Goal: Task Accomplishment & Management: Use online tool/utility

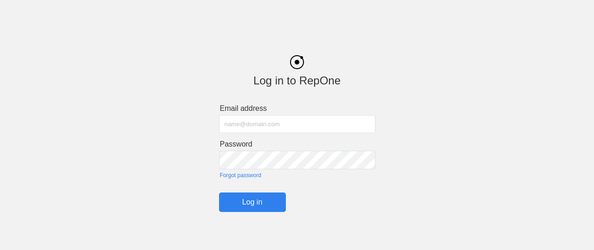
click at [300, 123] on input "text" at bounding box center [297, 124] width 156 height 18
type input "[PERSON_NAME][EMAIL_ADDRESS][PERSON_NAME][DOMAIN_NAME]"
click at [219, 193] on input "Log in" at bounding box center [252, 202] width 67 height 19
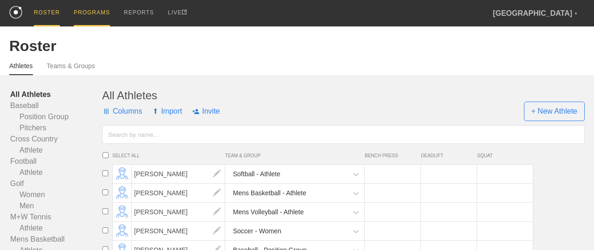
click at [87, 12] on div "PROGRAMS" at bounding box center [92, 13] width 36 height 26
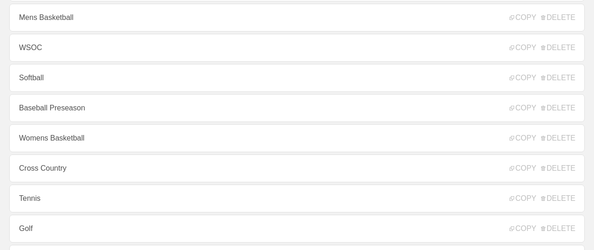
scroll to position [275, 0]
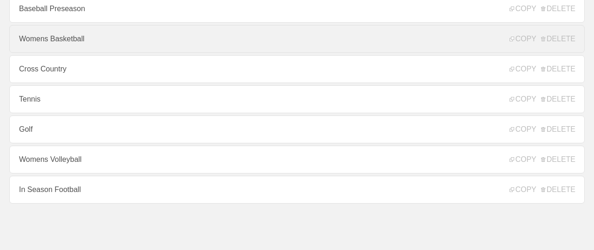
click at [101, 43] on link "Womens Basketball" at bounding box center [296, 39] width 575 height 28
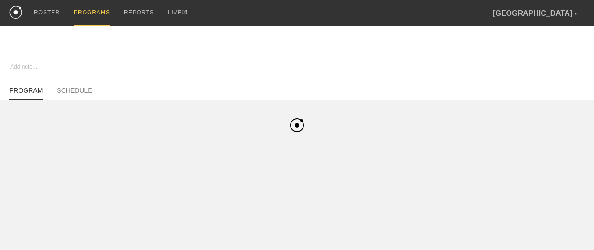
type textarea "x"
type input "Womens Basketball"
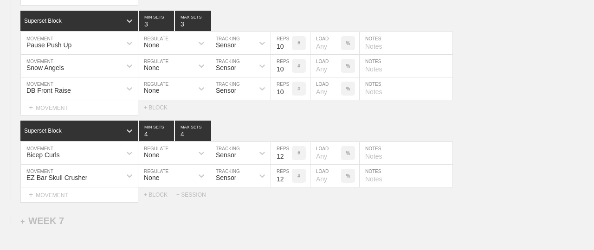
scroll to position [4605, 0]
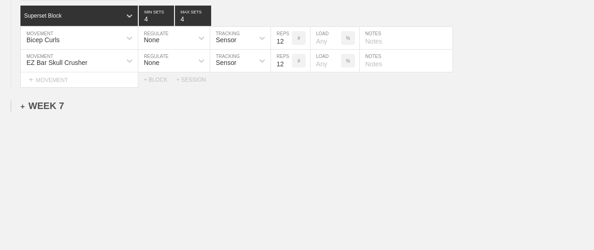
click at [57, 106] on div "+ WEEK 7" at bounding box center [42, 106] width 44 height 11
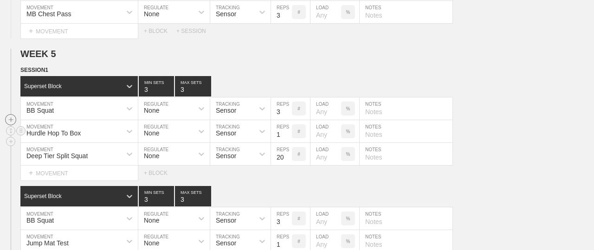
scroll to position [2727, 0]
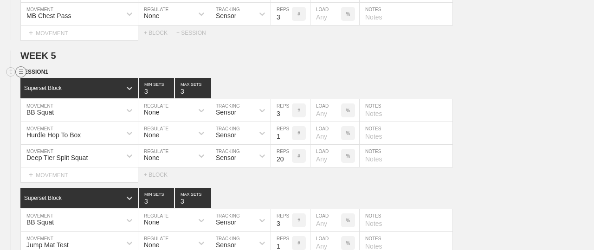
click at [21, 72] on circle at bounding box center [21, 72] width 11 height 11
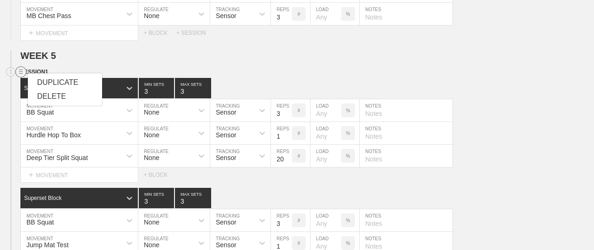
click at [41, 83] on div "DUPLICATE" at bounding box center [65, 83] width 74 height 14
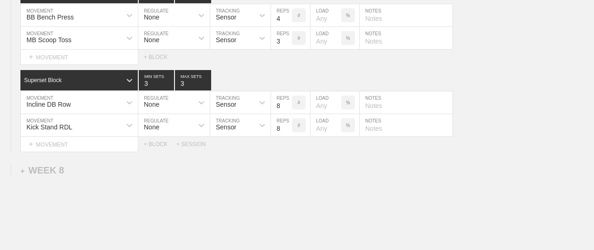
scroll to position [4561, 0]
